Goal: Task Accomplishment & Management: Complete application form

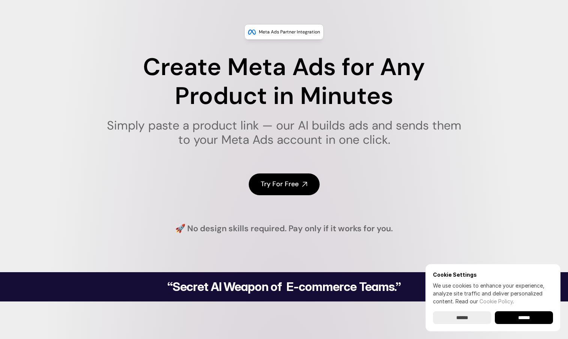
scroll to position [113, 0]
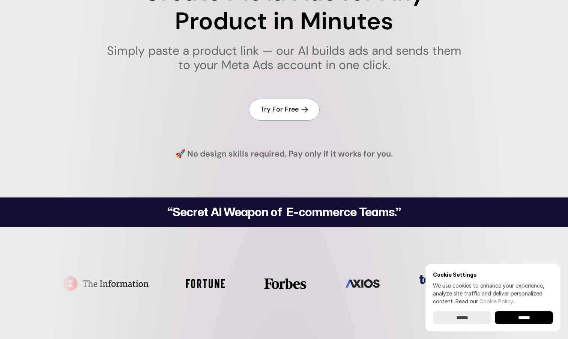
click at [278, 105] on h4 "Try For Free" at bounding box center [280, 109] width 38 height 9
